Goal: Check status

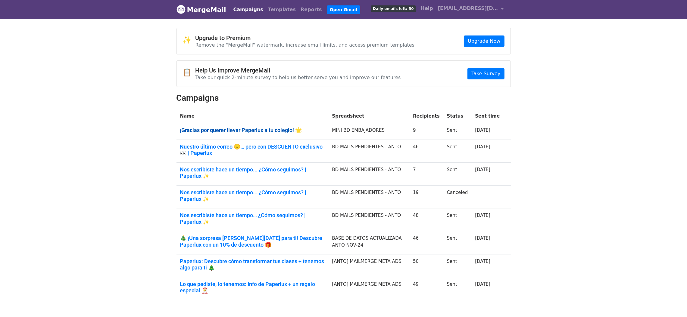
click at [203, 130] on link "¡Gracias por querer llevar Paperlux a tu colegio! 🌟" at bounding box center [252, 130] width 145 height 7
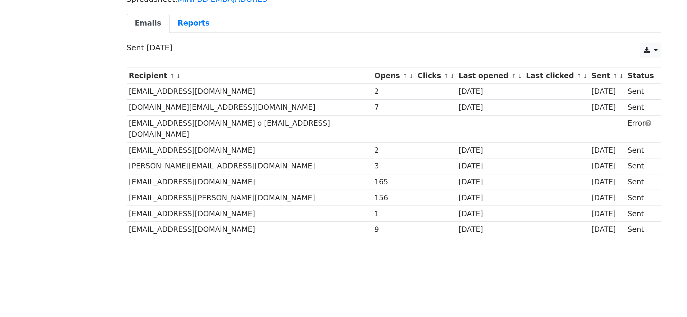
drag, startPoint x: 168, startPoint y: 99, endPoint x: 250, endPoint y: 186, distance: 119.9
click at [250, 186] on body "MergeMail Campaigns Templates Reports Open Gmail Daily emails left: 50 Help [EM…" at bounding box center [343, 113] width 687 height 226
click at [250, 187] on td "[EMAIL_ADDRESS][DOMAIN_NAME]" at bounding box center [253, 192] width 154 height 10
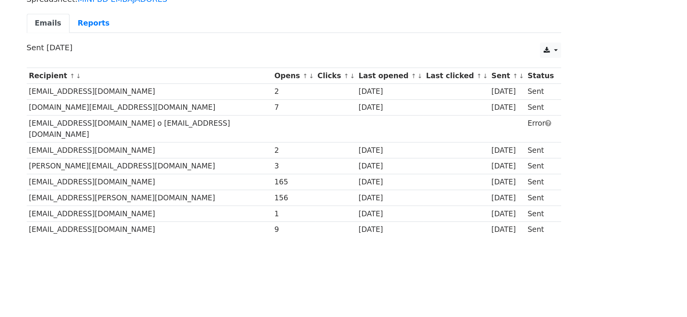
drag, startPoint x: 303, startPoint y: 154, endPoint x: 335, endPoint y: 164, distance: 34.2
click at [335, 164] on tbody "Recipient ↑ ↓ Opens ↑ ↓ Clicks ↑ ↓ Last opened ↑ ↓ Last clicked ↑ ↓ Sent ↑ ↓ St…" at bounding box center [343, 144] width 334 height 106
click at [335, 169] on div "156" at bounding box center [343, 172] width 24 height 7
